Goal: Check status: Check status

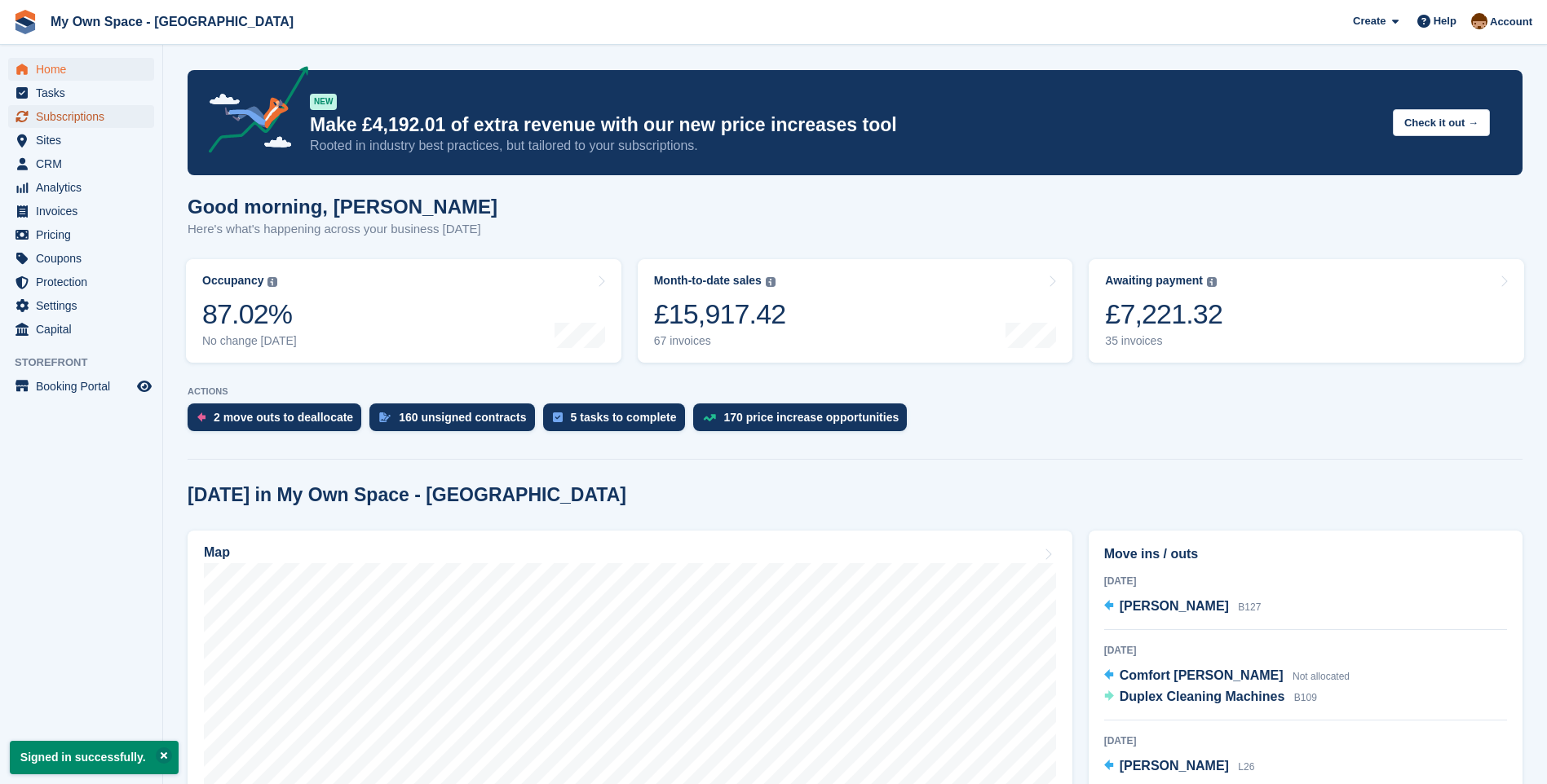
click at [58, 114] on span "Subscriptions" at bounding box center [85, 116] width 98 height 23
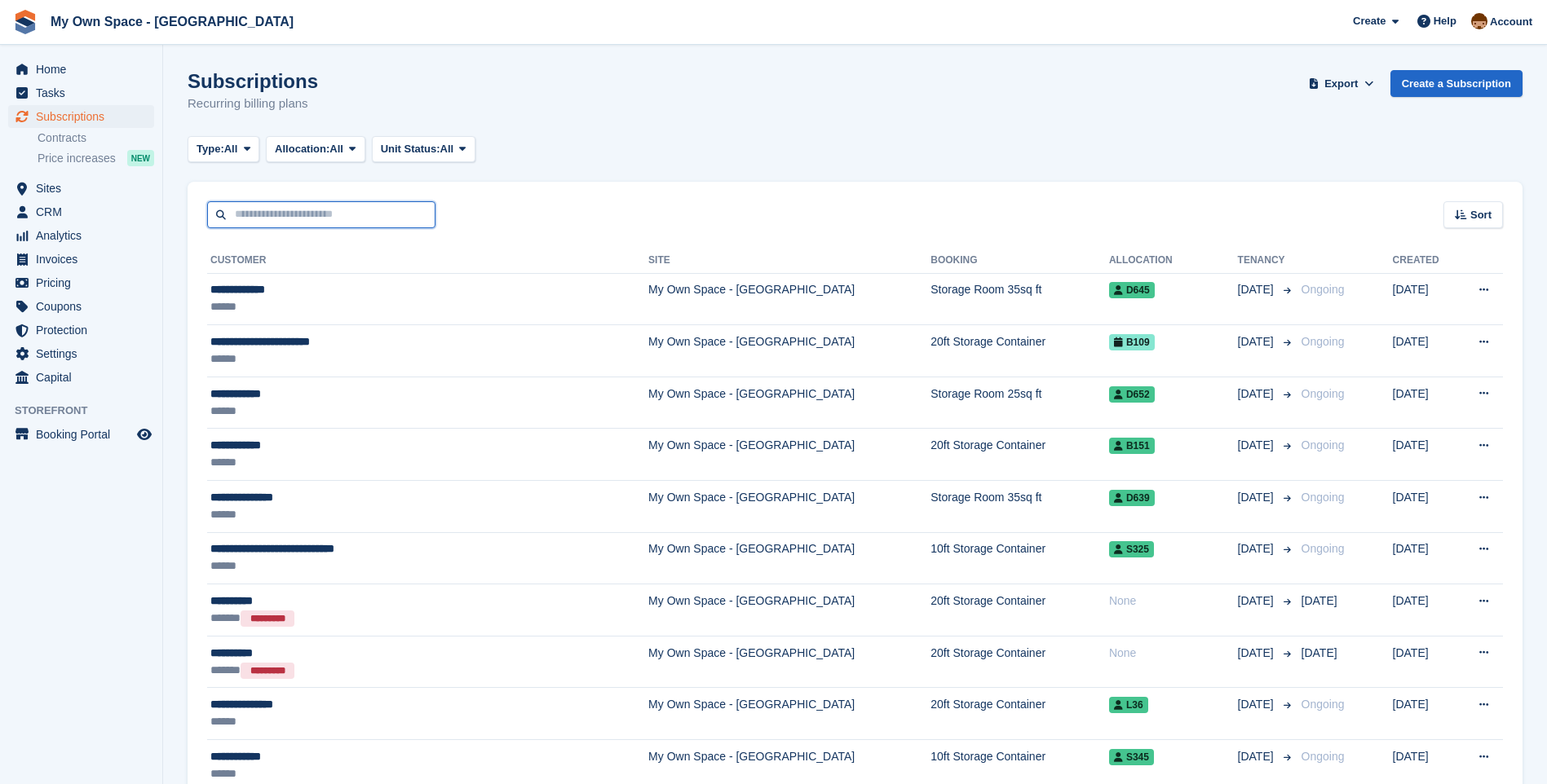
click at [267, 215] on input "text" at bounding box center [320, 215] width 228 height 27
type input "**********"
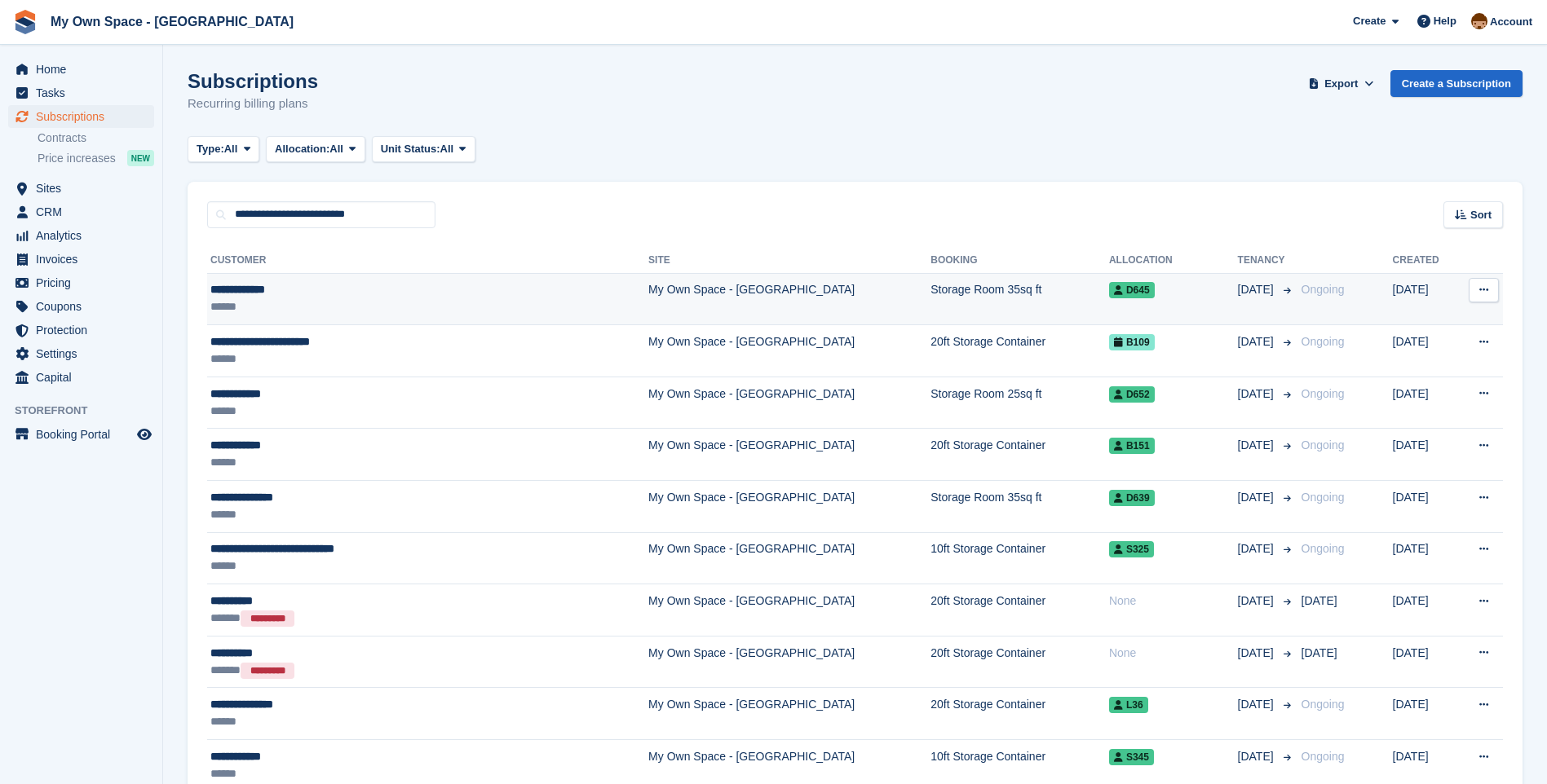
click at [283, 287] on div "**********" at bounding box center [370, 289] width 320 height 17
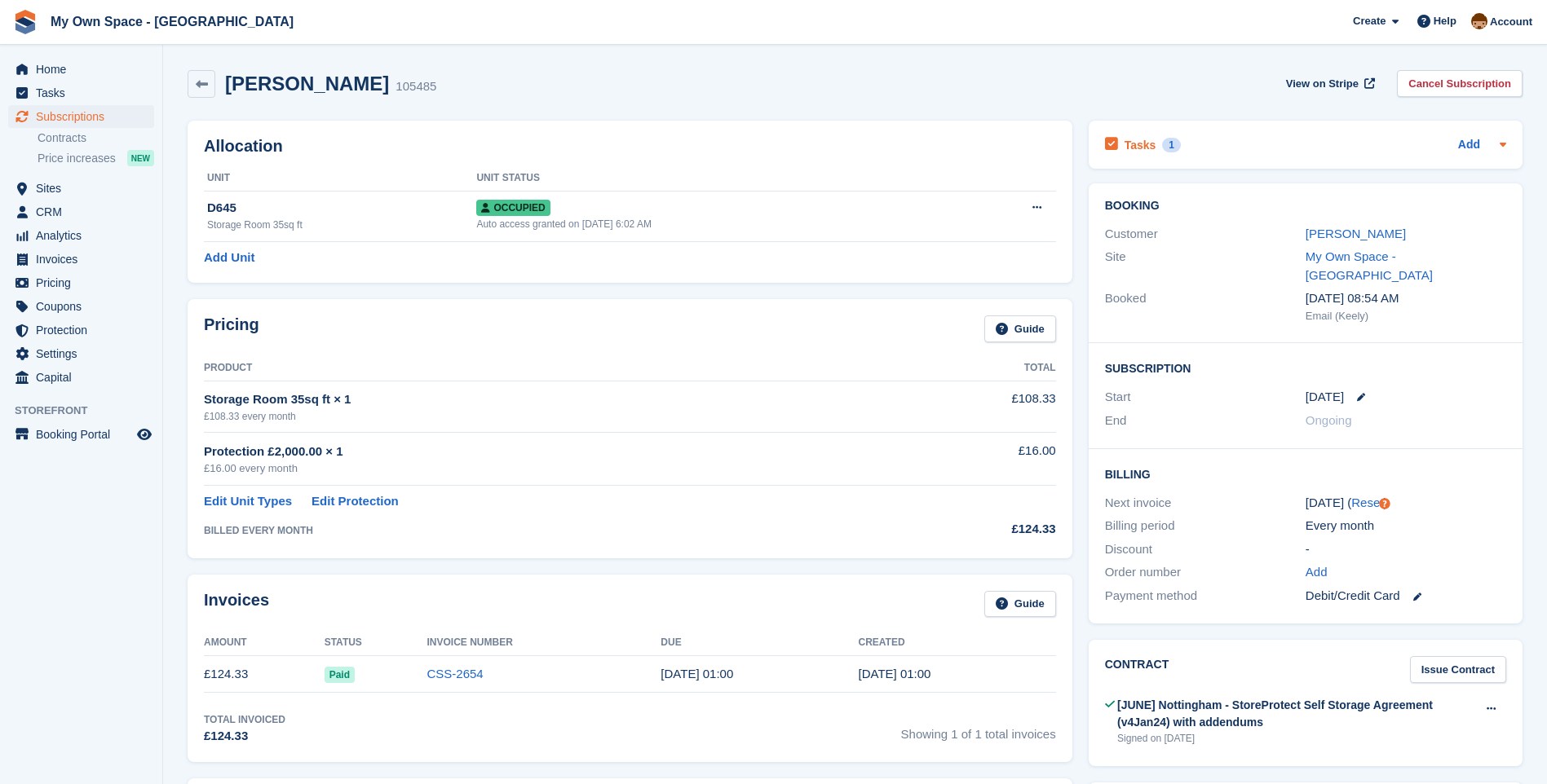
click at [1149, 142] on h2 "Tasks" at bounding box center [1140, 145] width 32 height 15
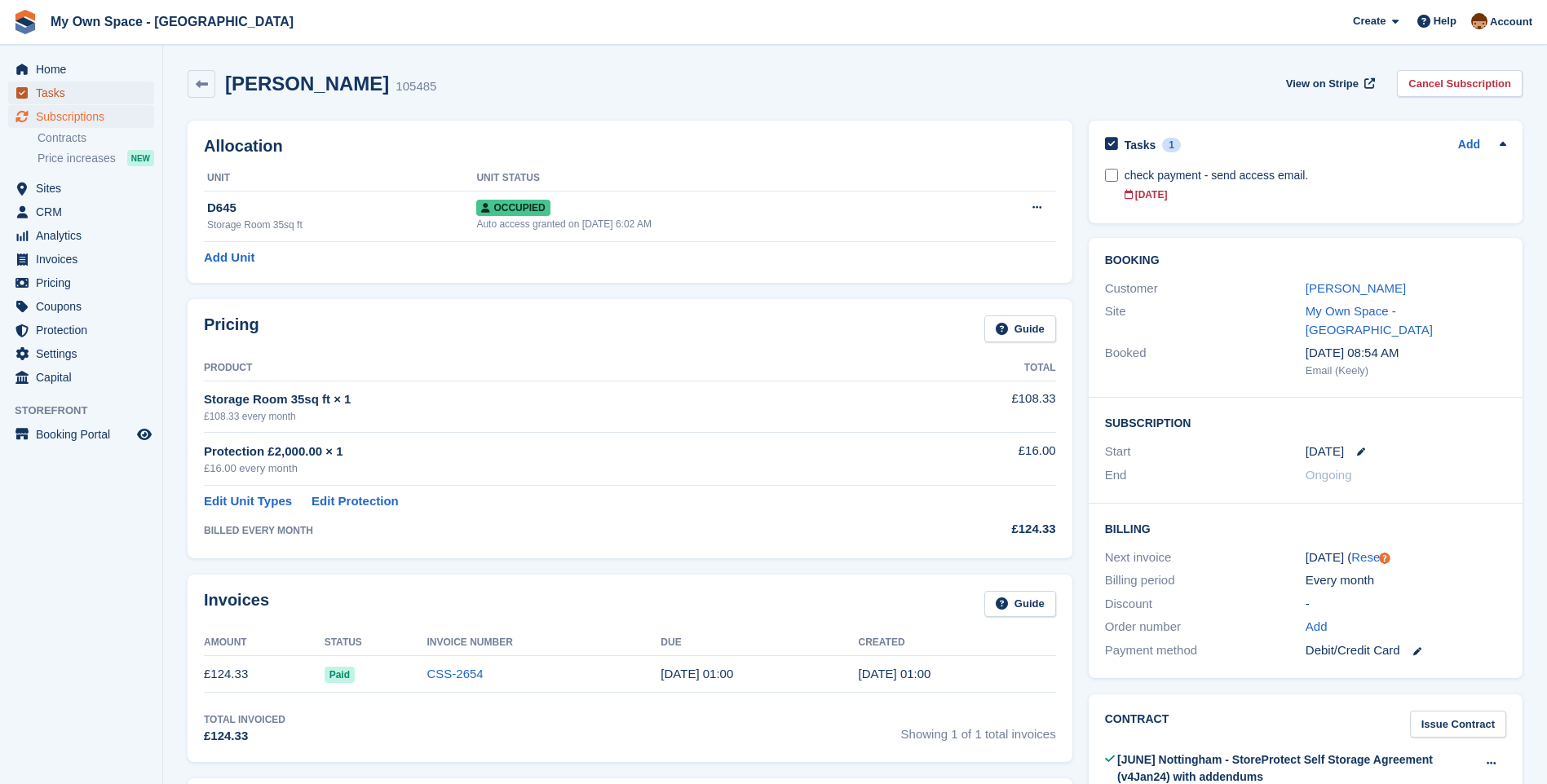
click at [55, 96] on span "Tasks" at bounding box center [85, 93] width 98 height 23
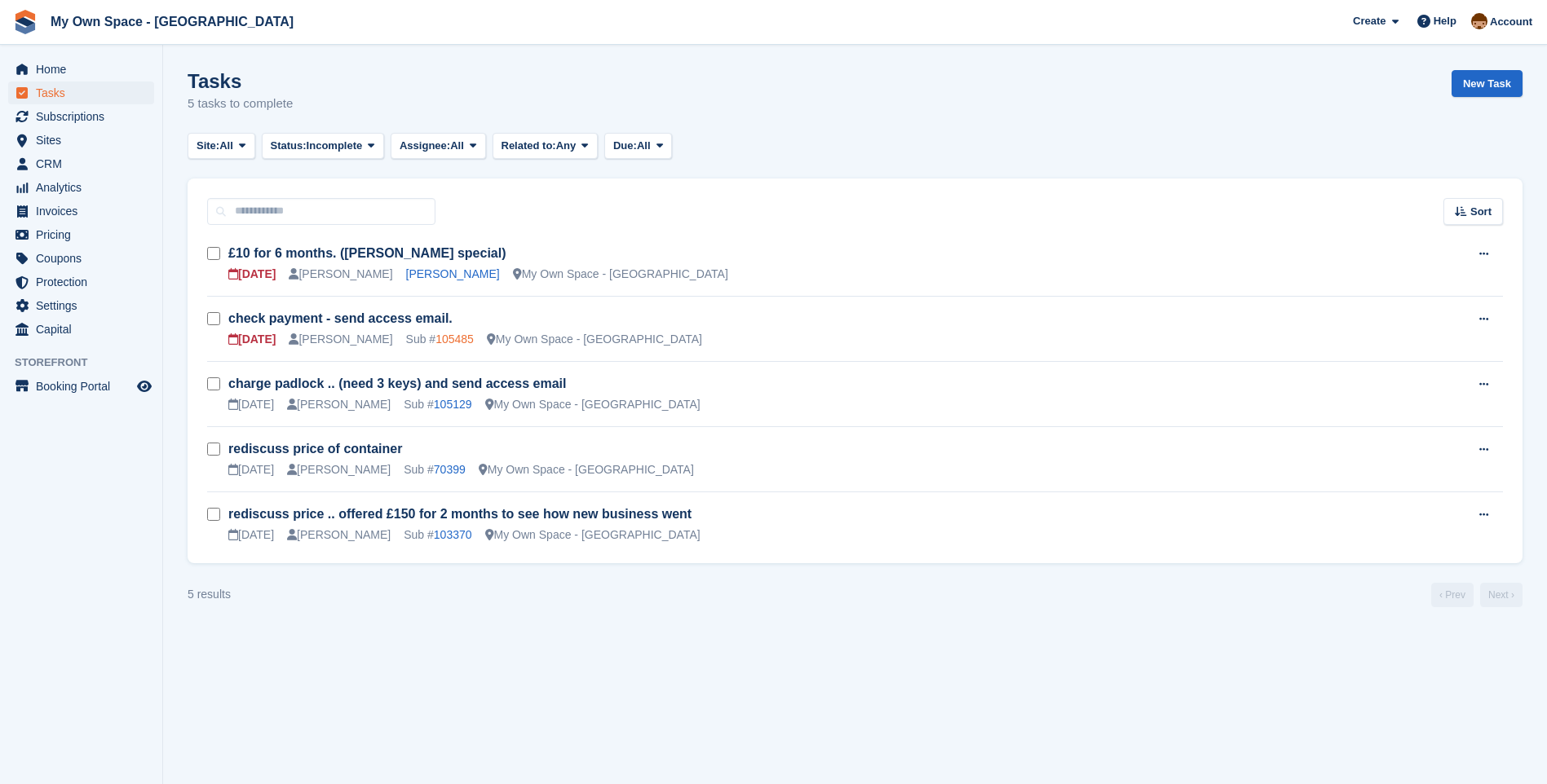
click at [436, 340] on link "105485" at bounding box center [455, 338] width 38 height 13
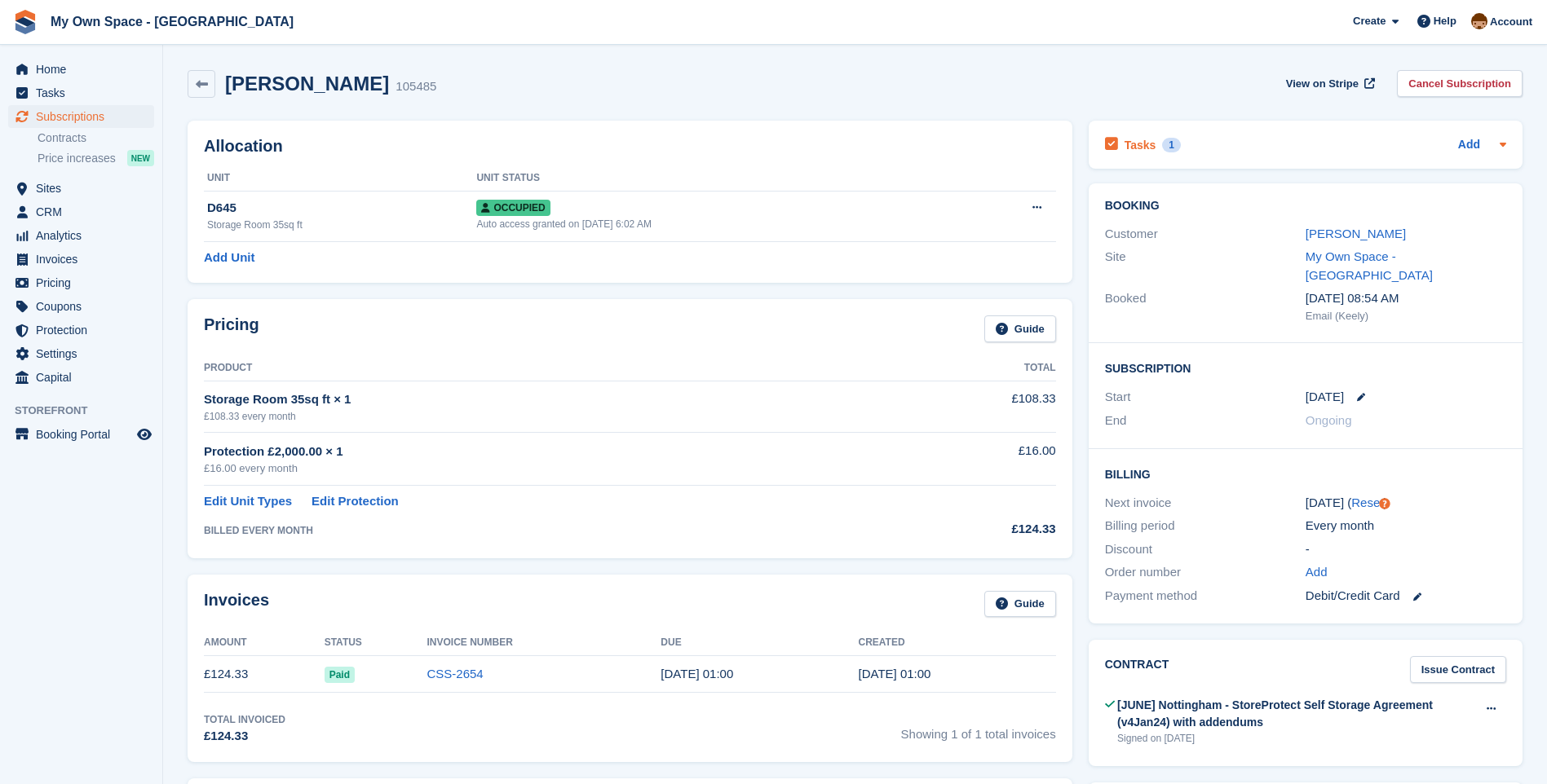
click at [1144, 140] on h2 "Tasks" at bounding box center [1140, 145] width 32 height 15
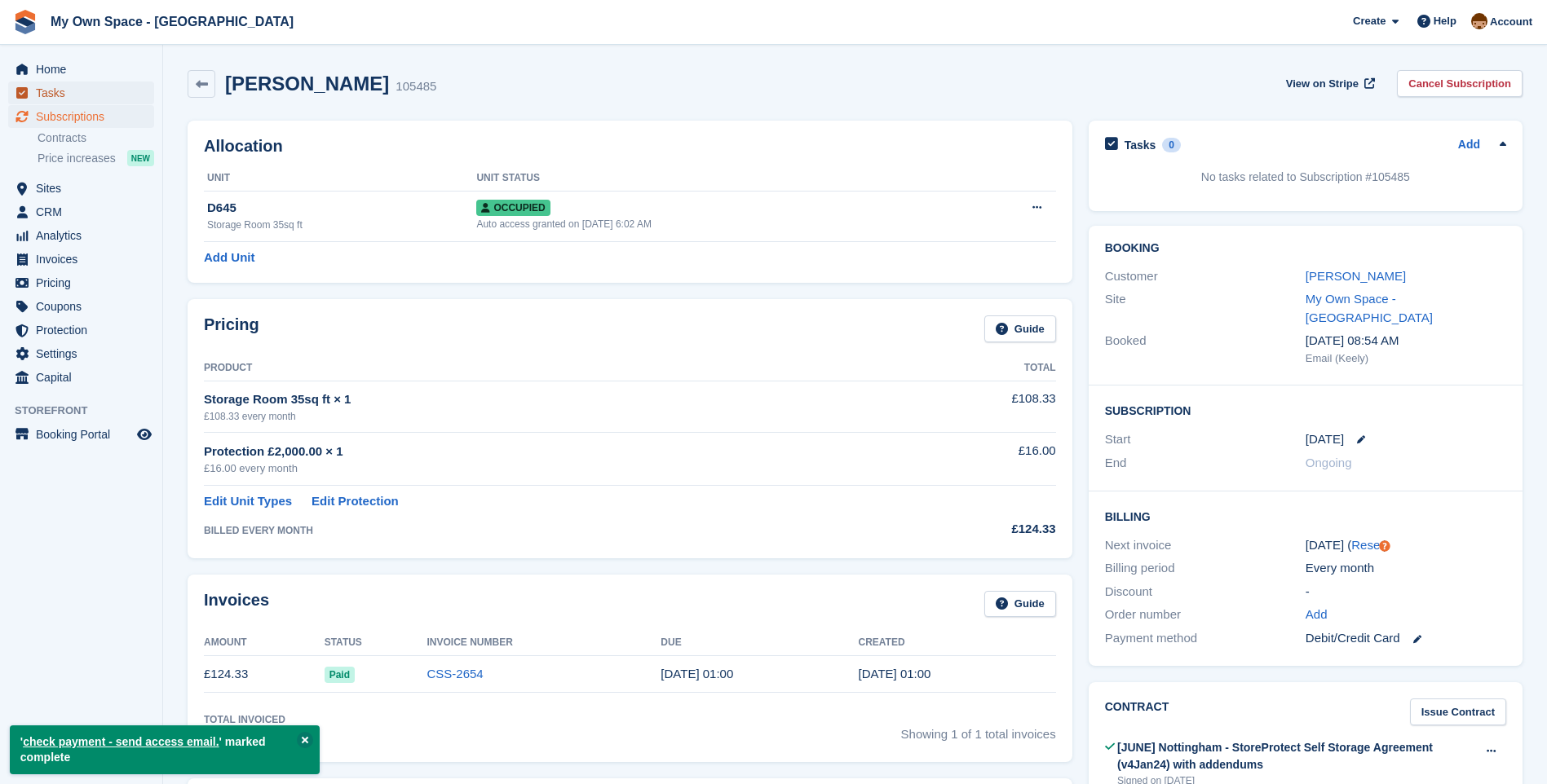
click at [74, 95] on span "Tasks" at bounding box center [85, 93] width 98 height 23
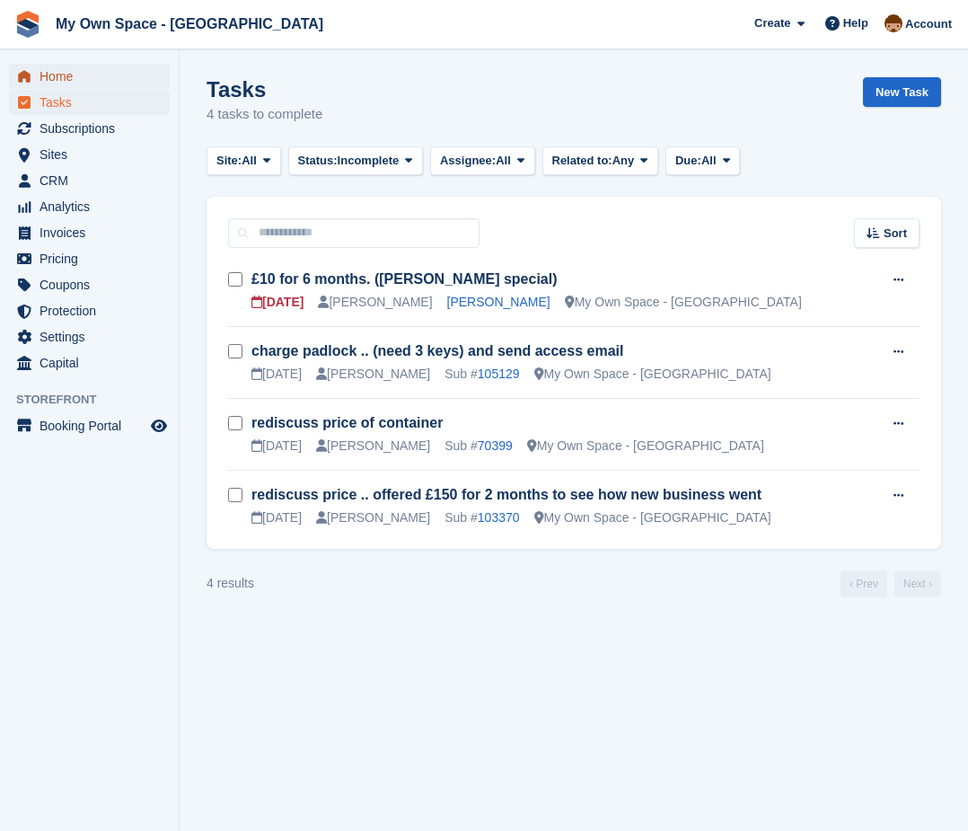
click at [59, 77] on span "Home" at bounding box center [94, 76] width 108 height 25
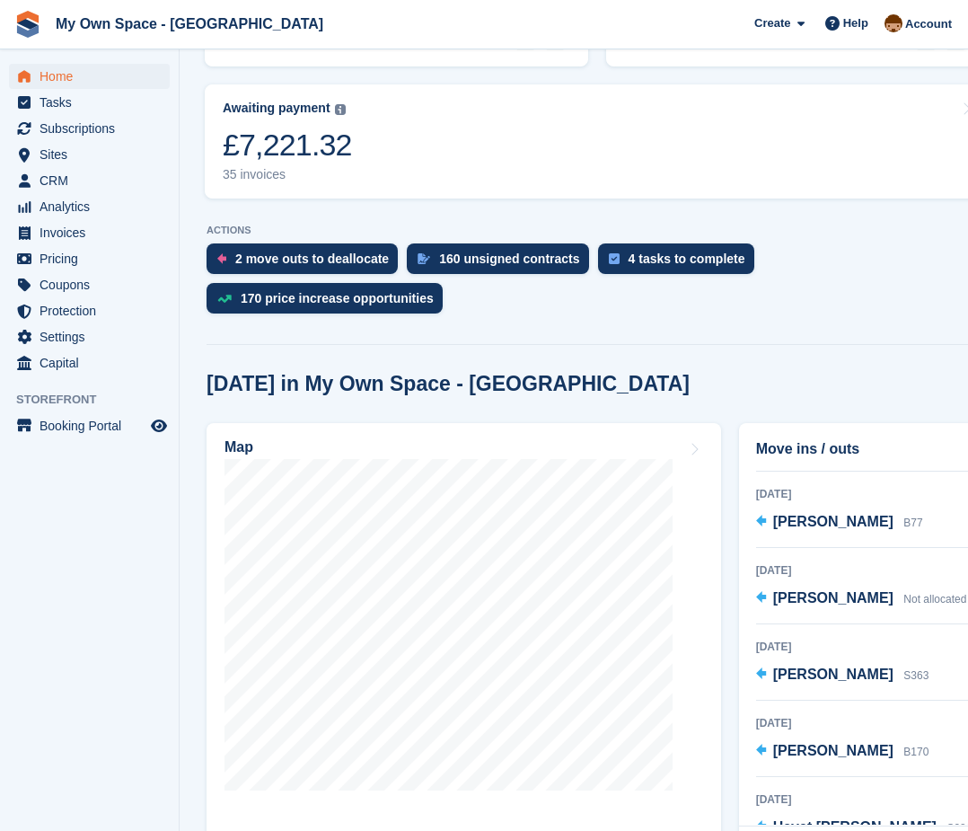
scroll to position [265, 0]
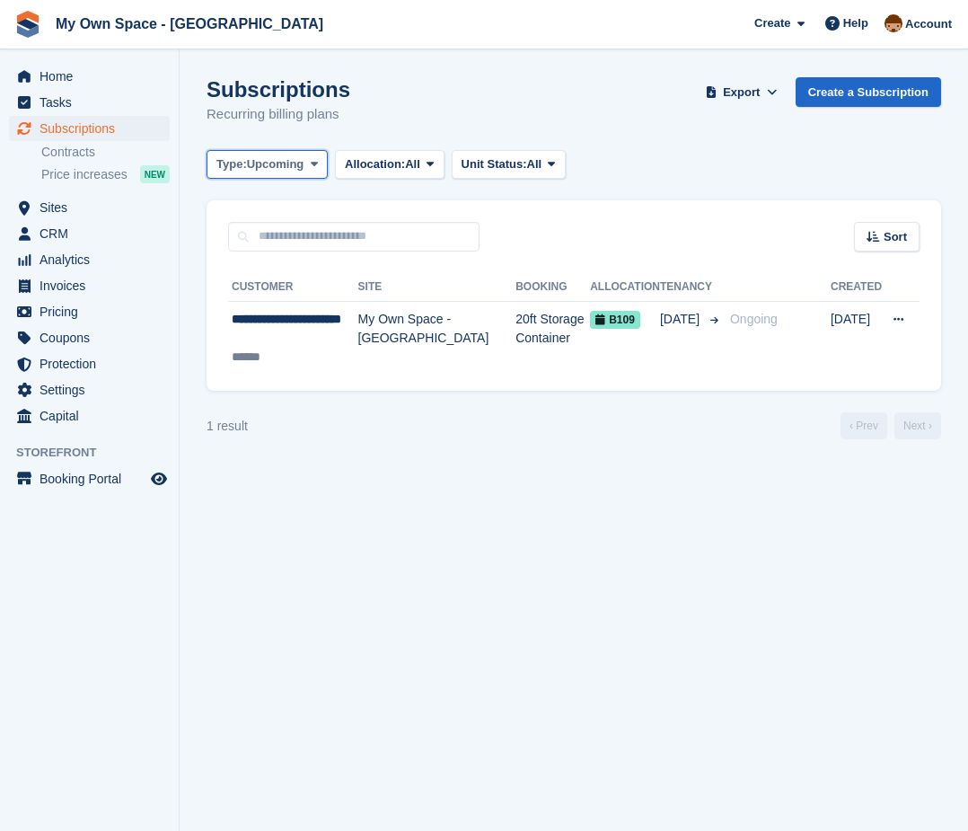
click at [282, 172] on span "Upcoming" at bounding box center [275, 164] width 57 height 18
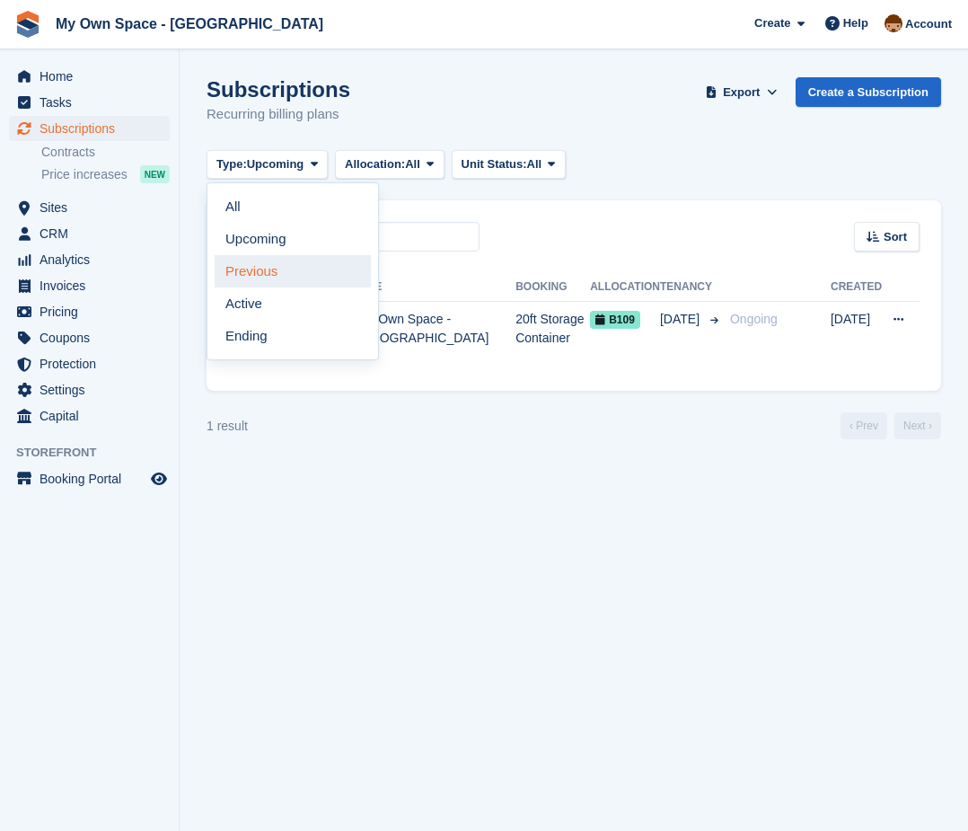
click at [265, 270] on link "Previous" at bounding box center [293, 271] width 156 height 32
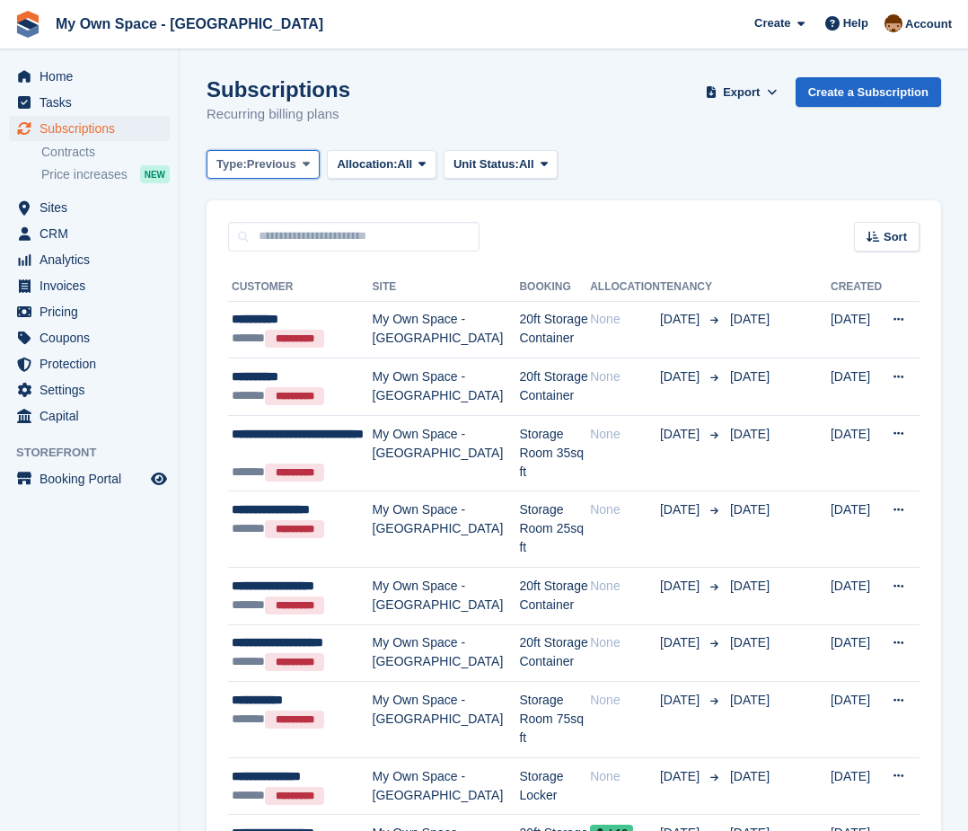
click at [281, 171] on span "Previous" at bounding box center [271, 164] width 49 height 18
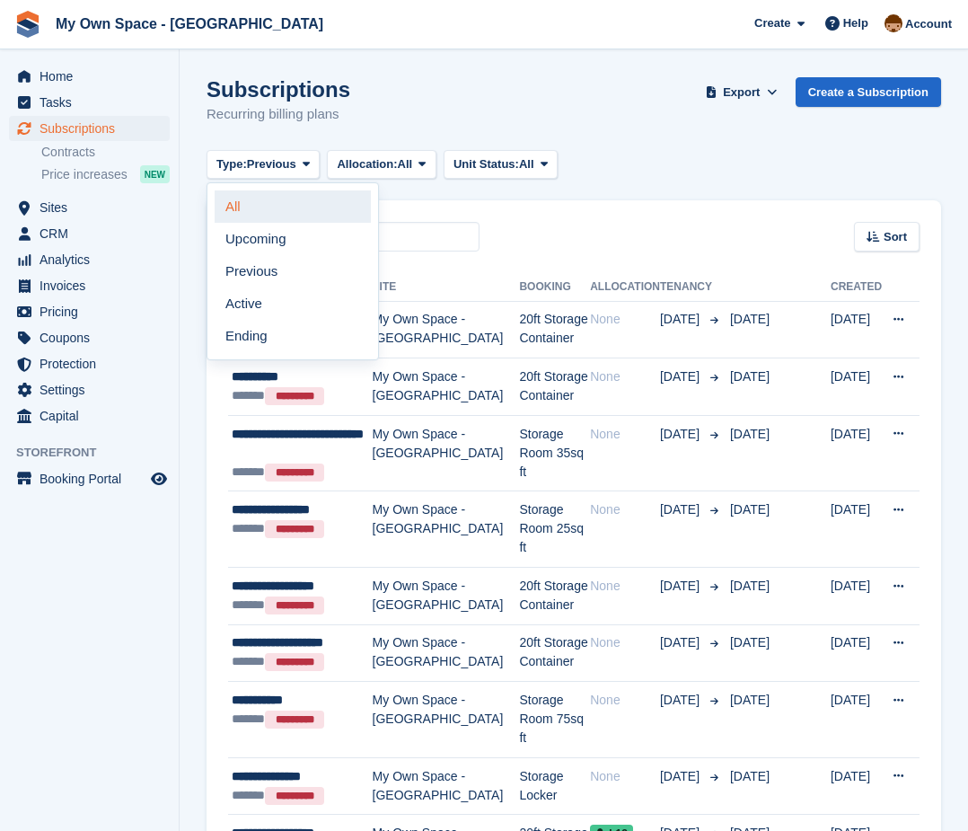
click at [273, 201] on link "All" at bounding box center [293, 206] width 156 height 32
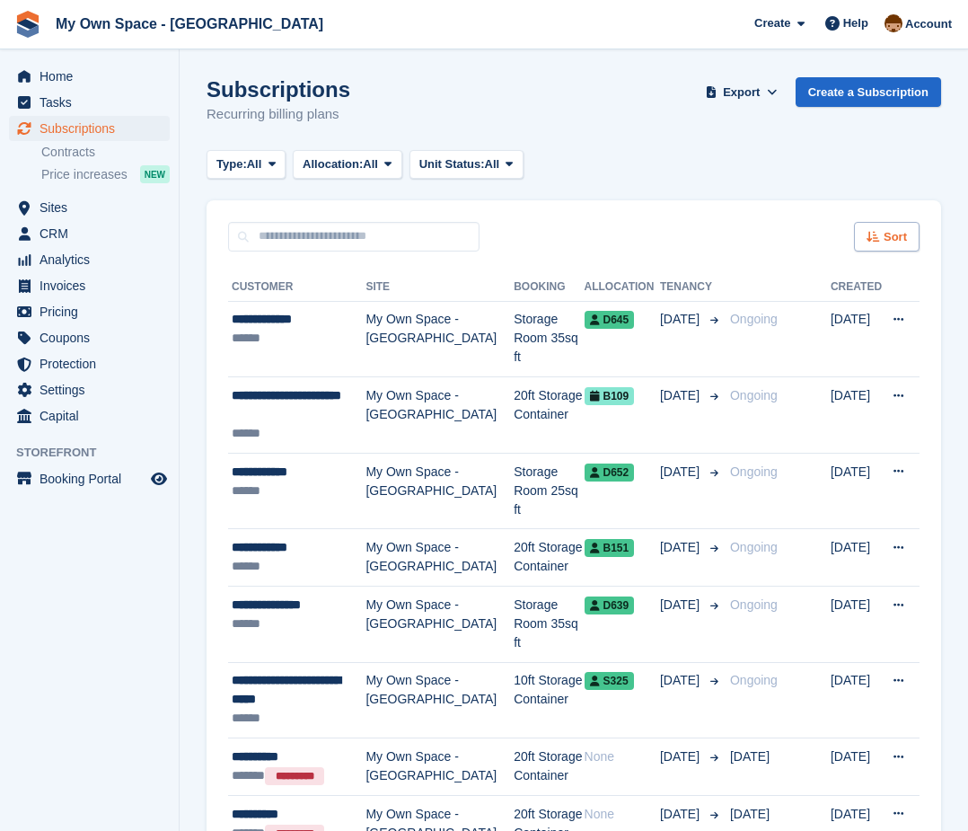
click at [870, 238] on icon at bounding box center [873, 237] width 13 height 12
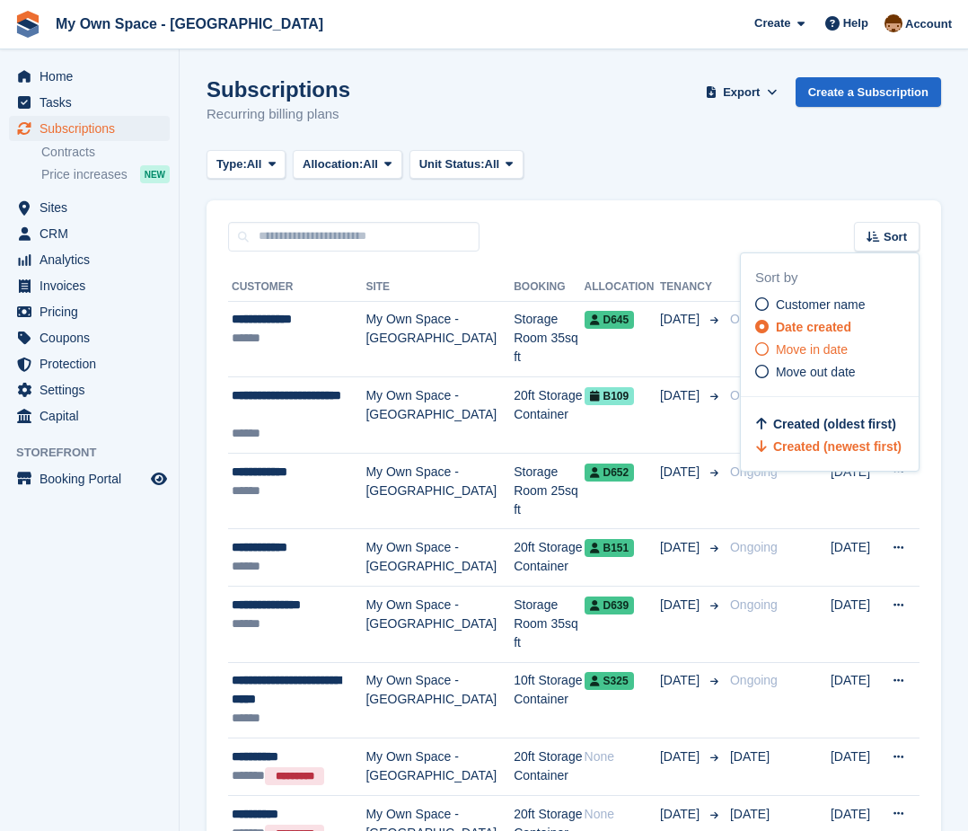
click at [759, 351] on icon at bounding box center [761, 348] width 13 height 13
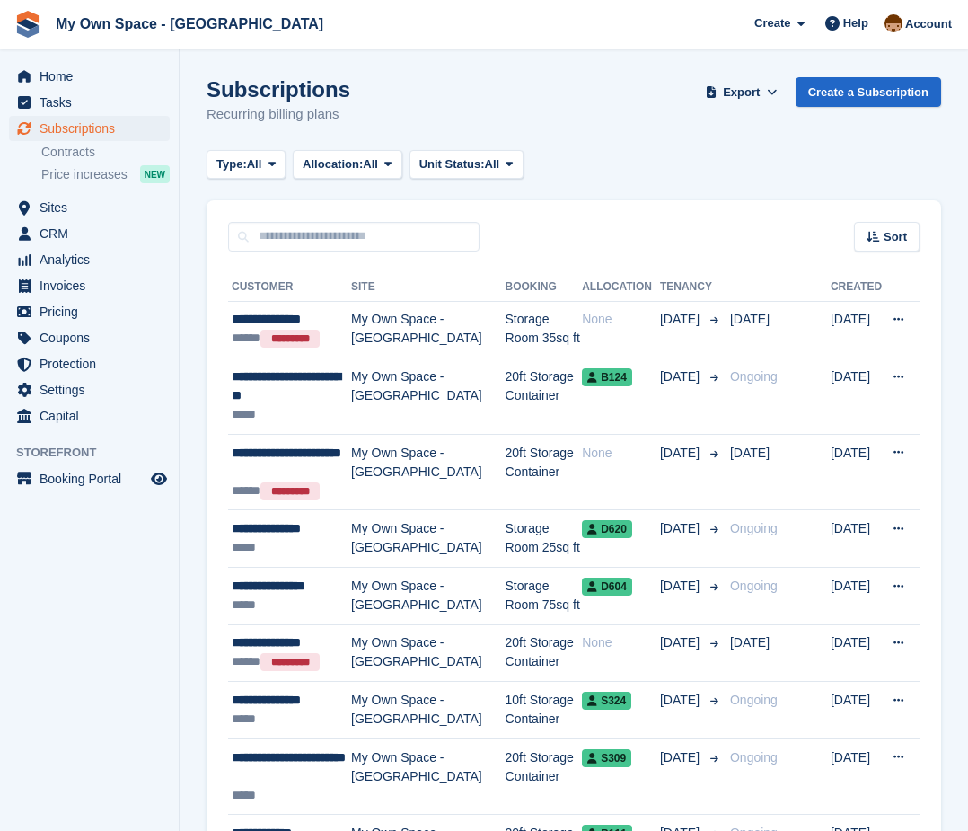
drag, startPoint x: 887, startPoint y: 244, endPoint x: 824, endPoint y: 348, distance: 121.7
click at [886, 250] on div "Sort" at bounding box center [887, 237] width 66 height 30
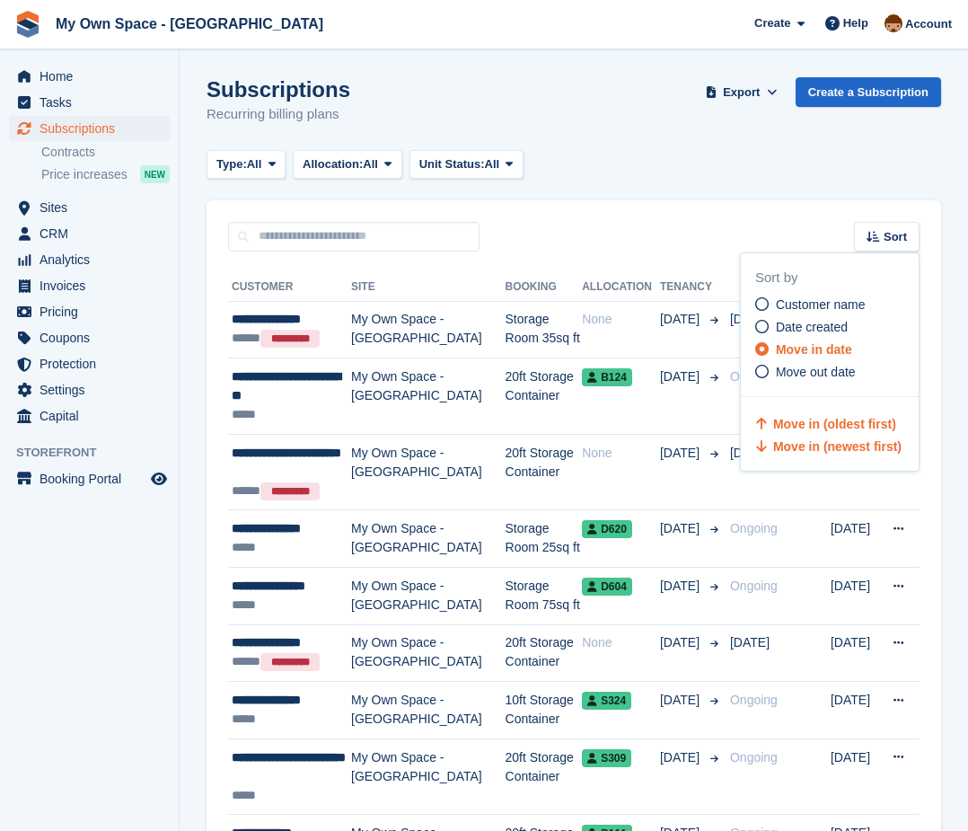
click at [789, 443] on span "Move in (newest first)" at bounding box center [837, 446] width 128 height 14
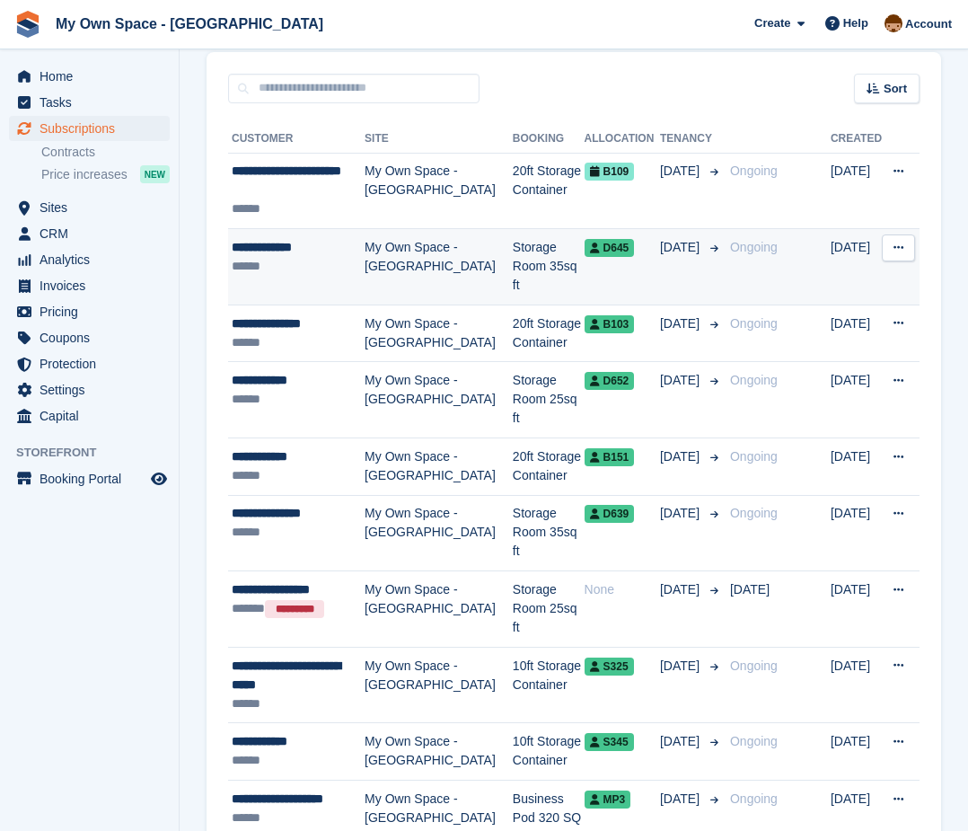
scroll to position [180, 0]
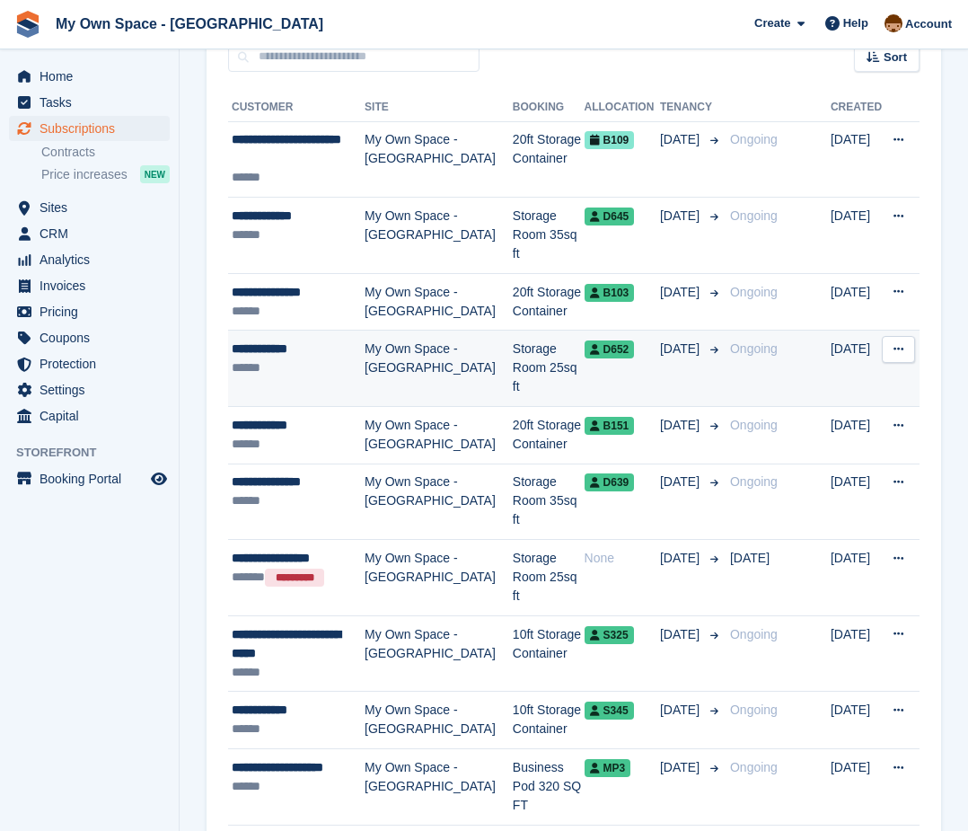
click at [520, 331] on td "Storage Room 25sq ft" at bounding box center [549, 369] width 72 height 76
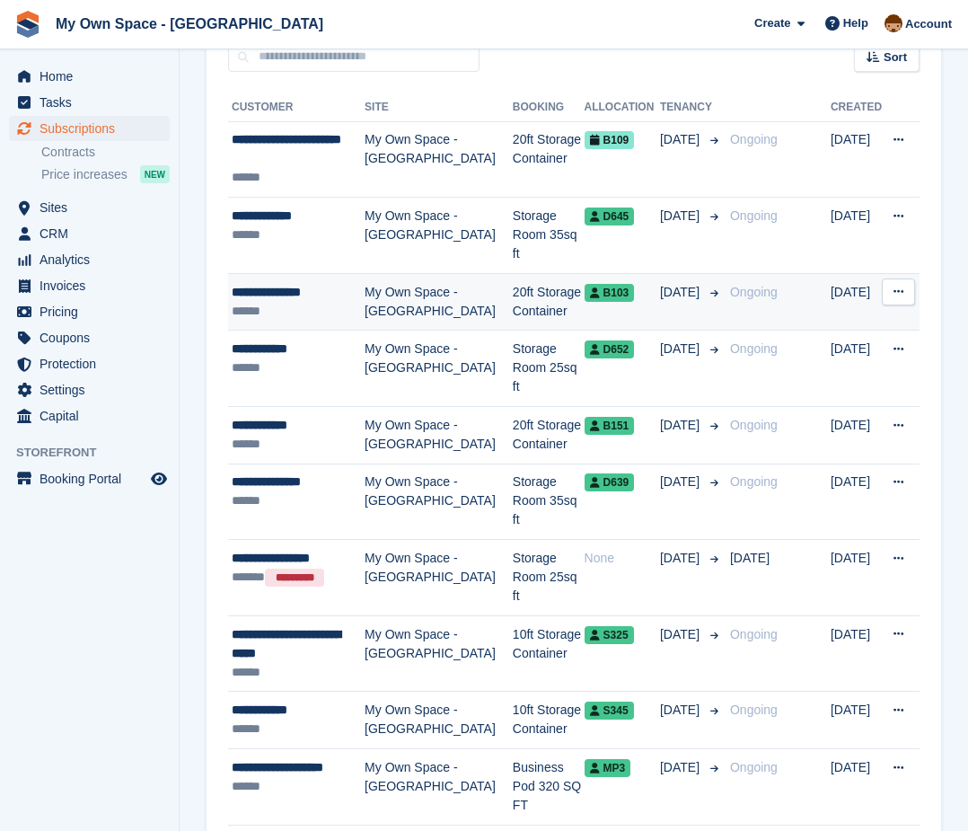
click at [525, 273] on td "20ft Storage Container" at bounding box center [549, 301] width 72 height 57
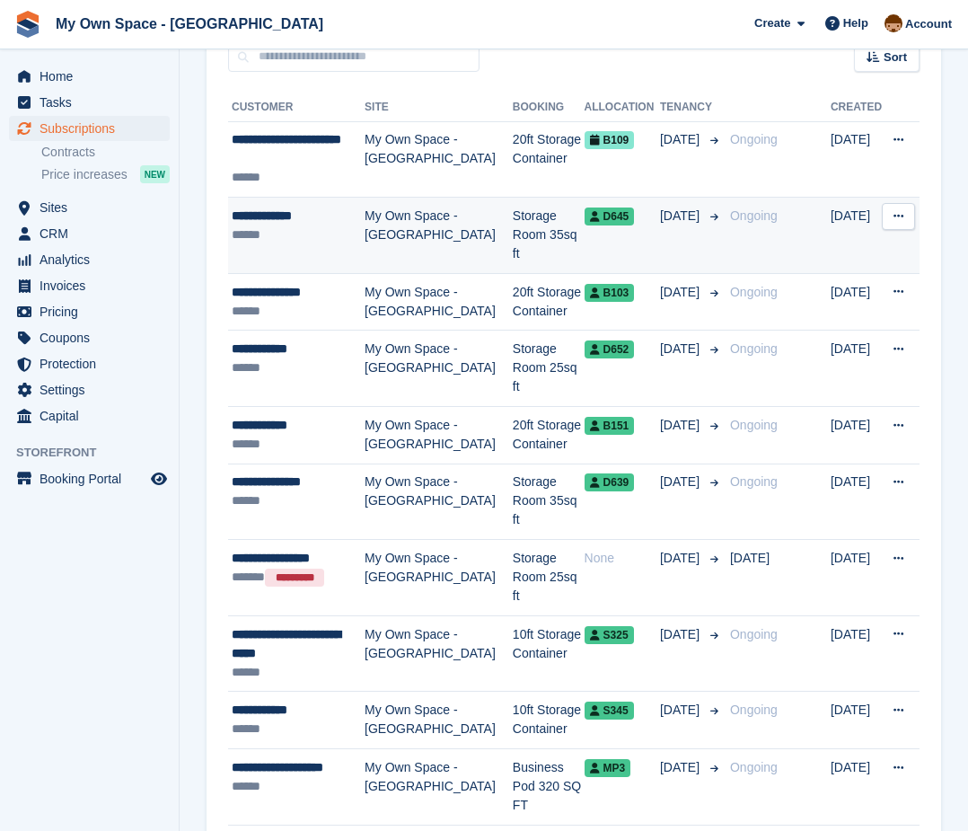
click at [478, 224] on td "My Own Space - [GEOGRAPHIC_DATA]" at bounding box center [439, 236] width 148 height 76
